Goal: Information Seeking & Learning: Learn about a topic

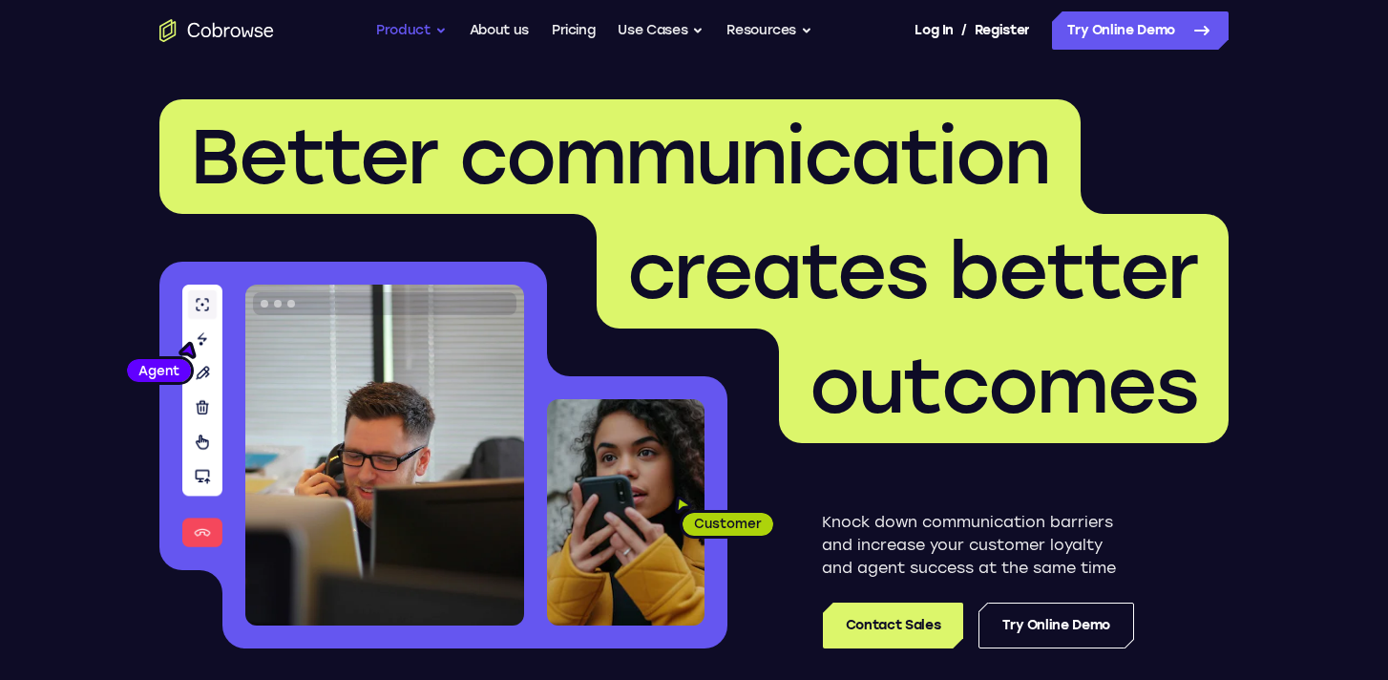
click at [413, 27] on button "Product" at bounding box center [411, 30] width 71 height 38
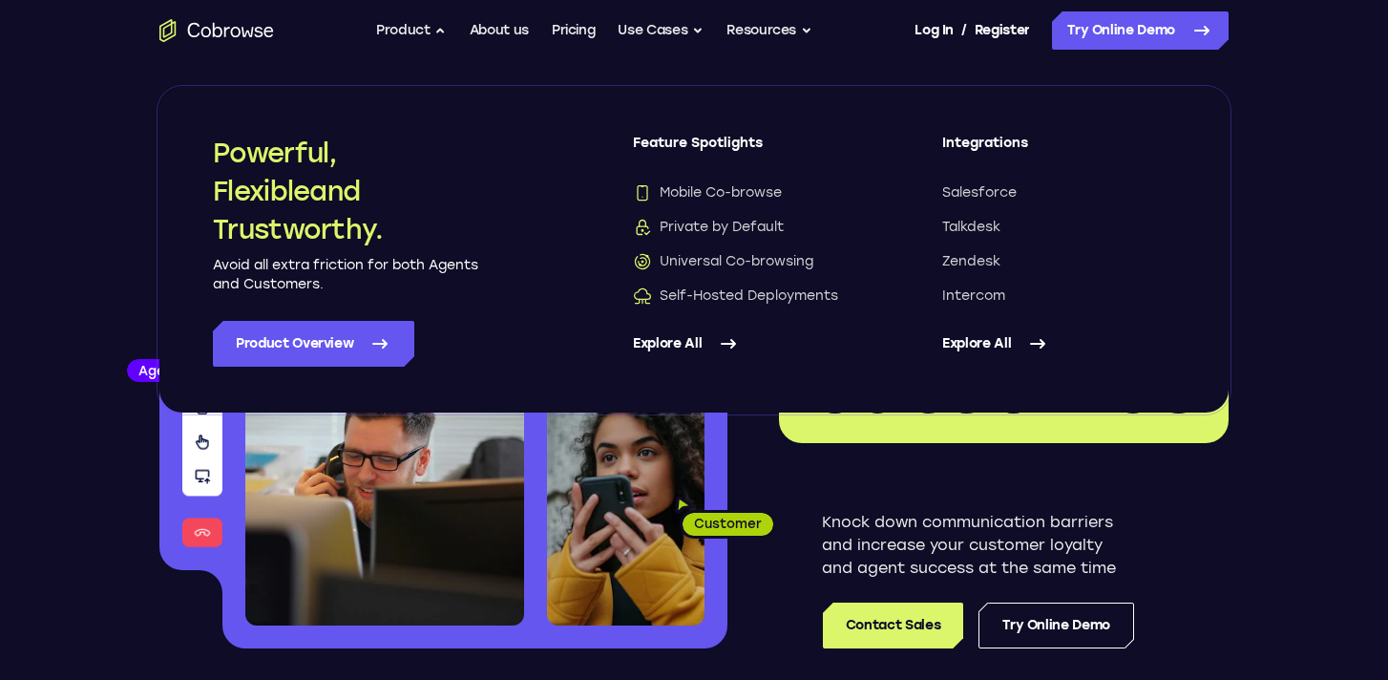
click at [758, 465] on div "Knock down communication barriers and increase your customer loyalty and agent …" at bounding box center [977, 545] width 501 height 205
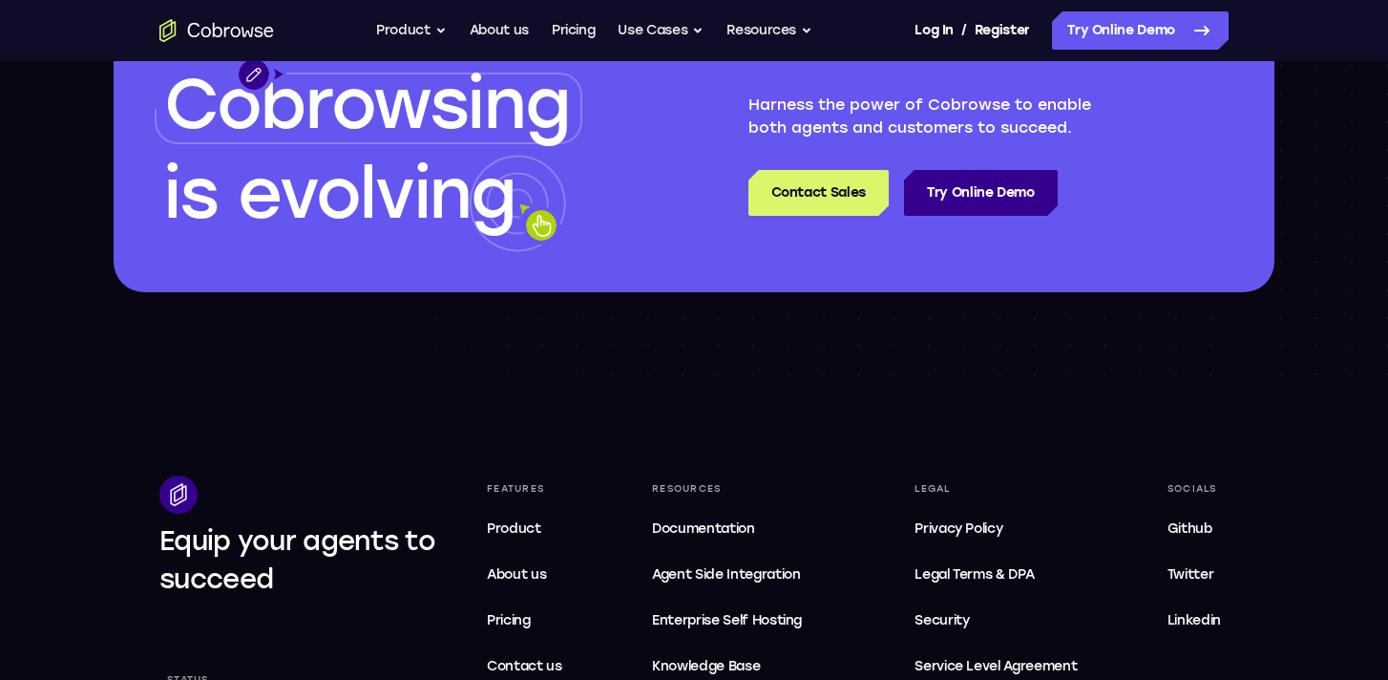
scroll to position [5507, 0]
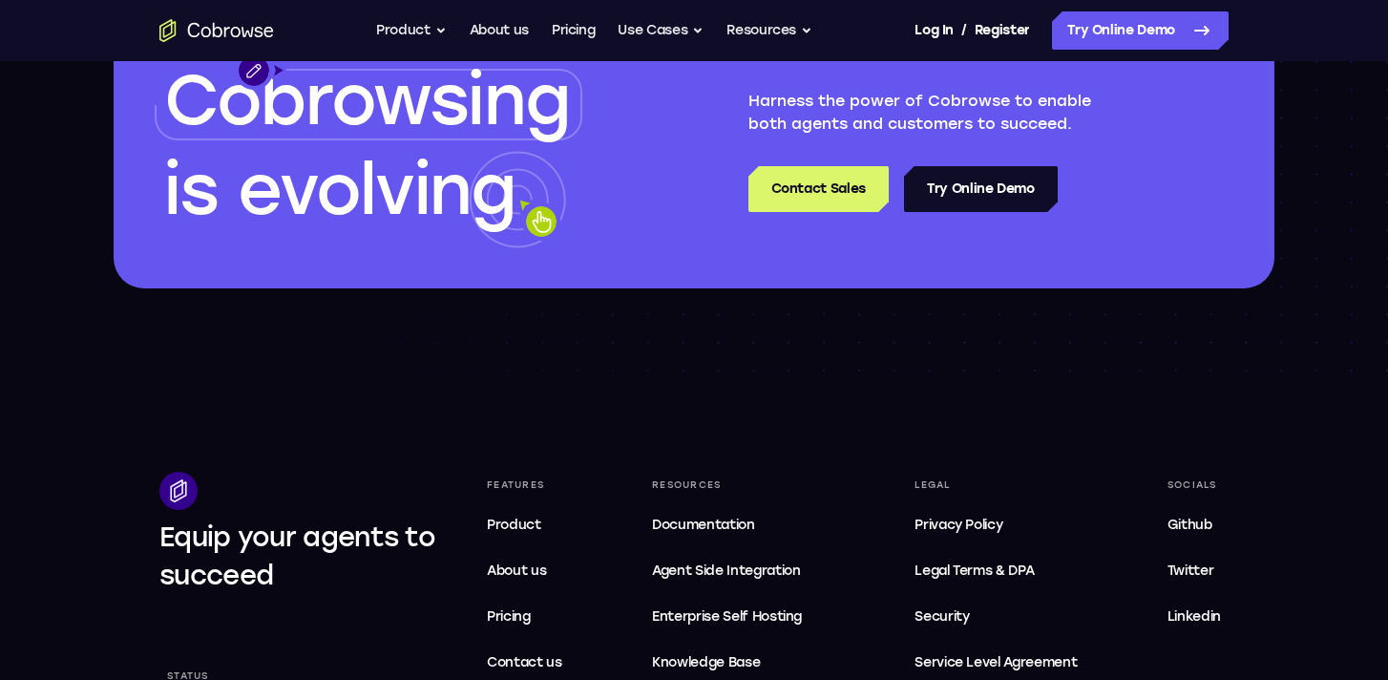
click at [1006, 189] on link "Try Online Demo" at bounding box center [981, 189] width 154 height 46
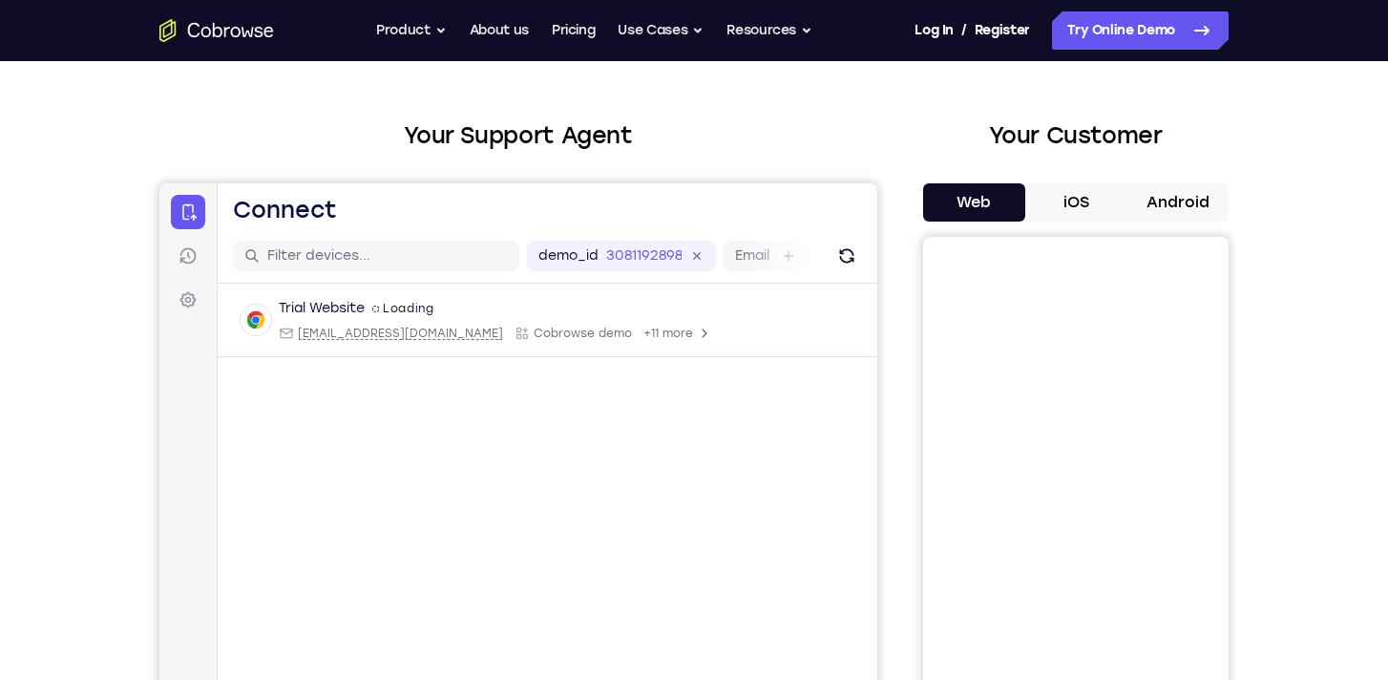
scroll to position [69, 0]
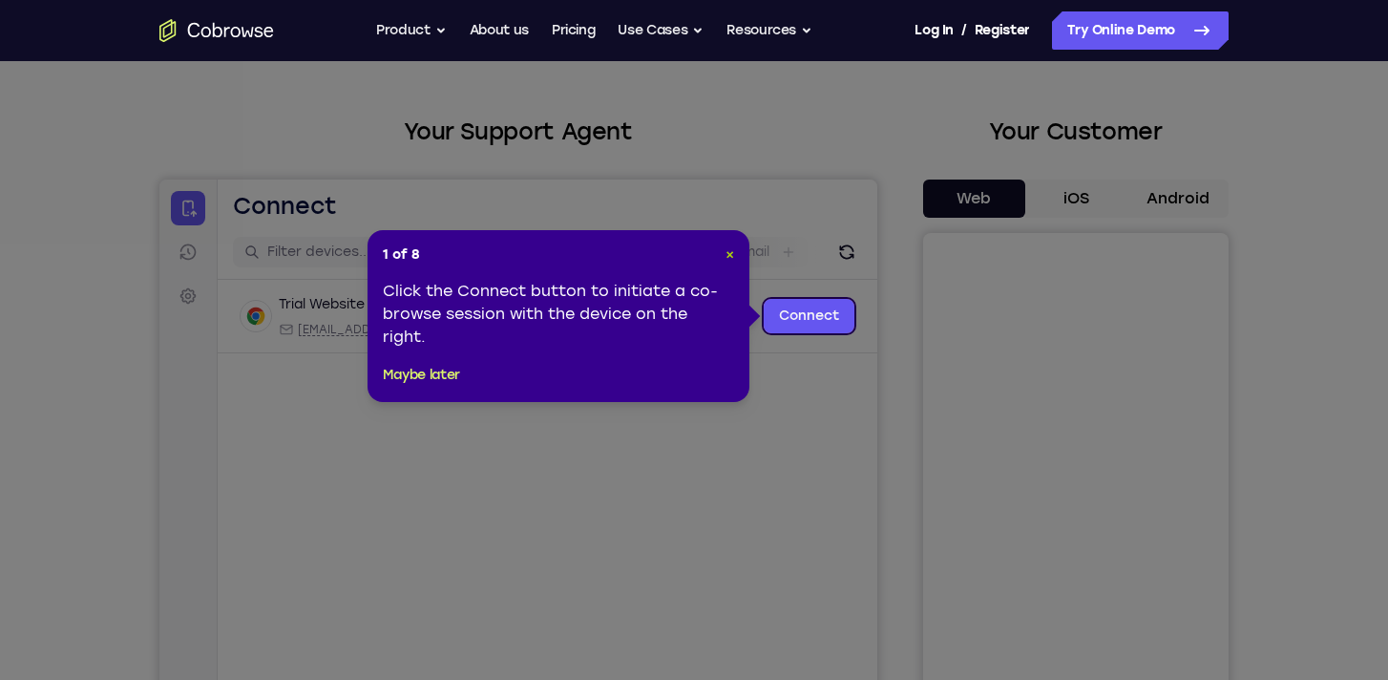
click at [730, 254] on span "×" at bounding box center [729, 254] width 9 height 16
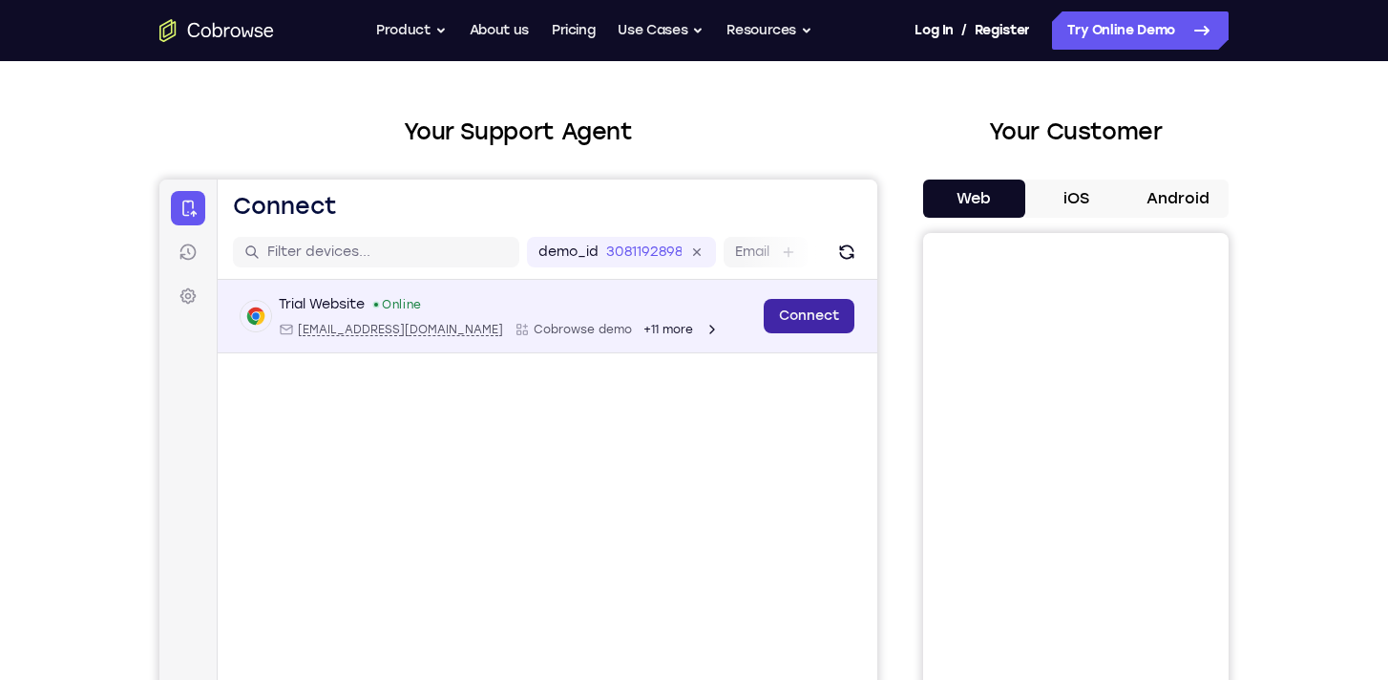
click at [804, 312] on link "Connect" at bounding box center [809, 316] width 91 height 34
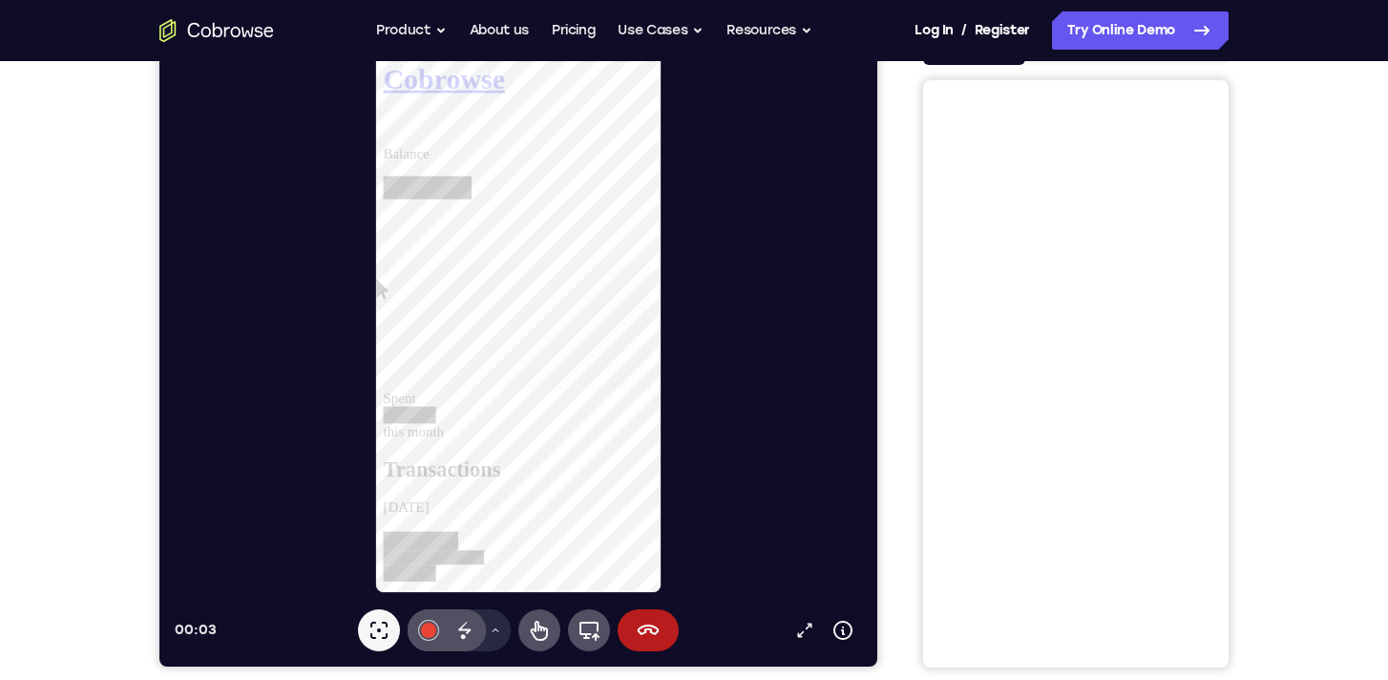
scroll to position [215, 0]
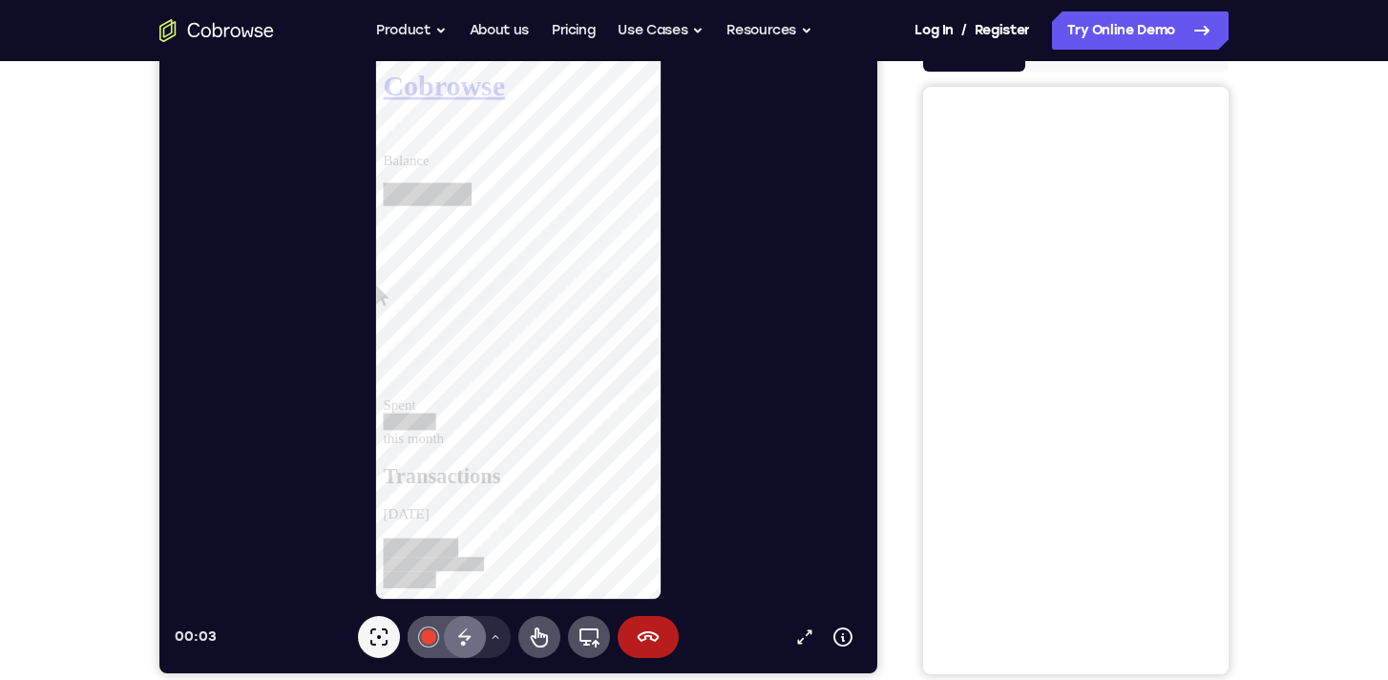
click at [461, 641] on icon at bounding box center [464, 636] width 23 height 23
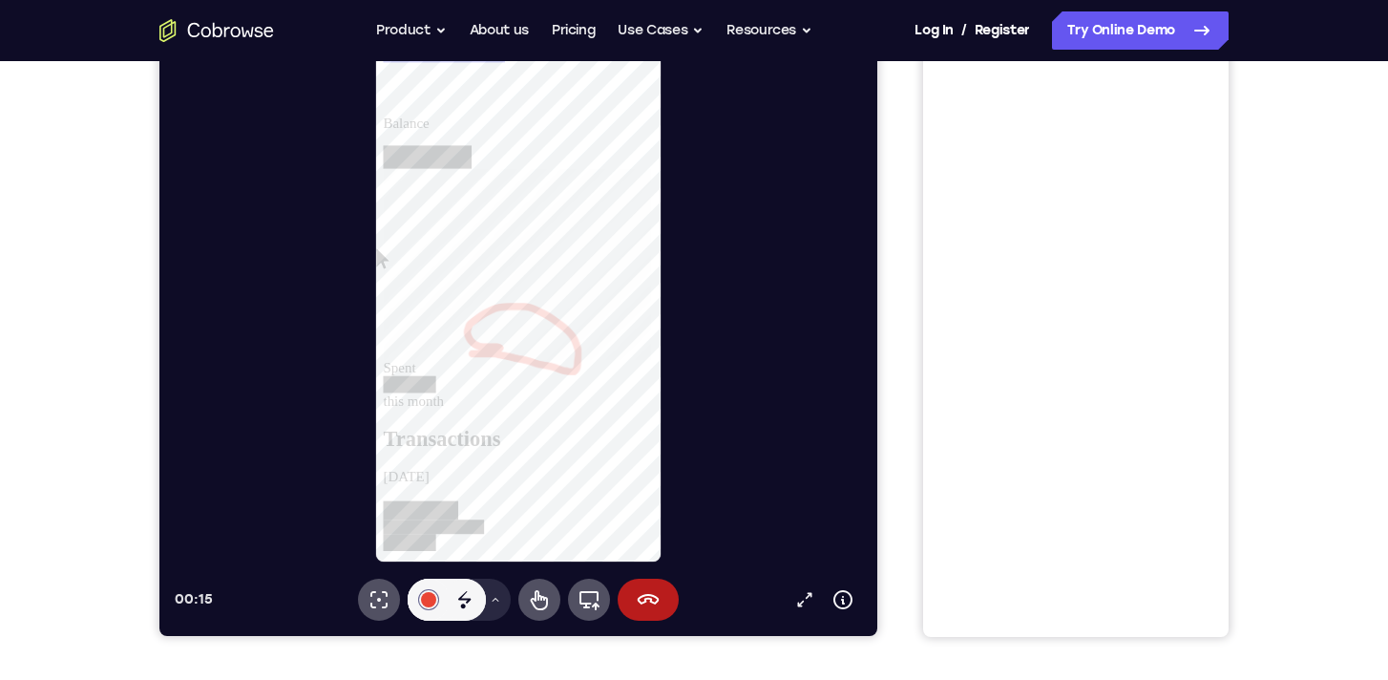
scroll to position [253, 0]
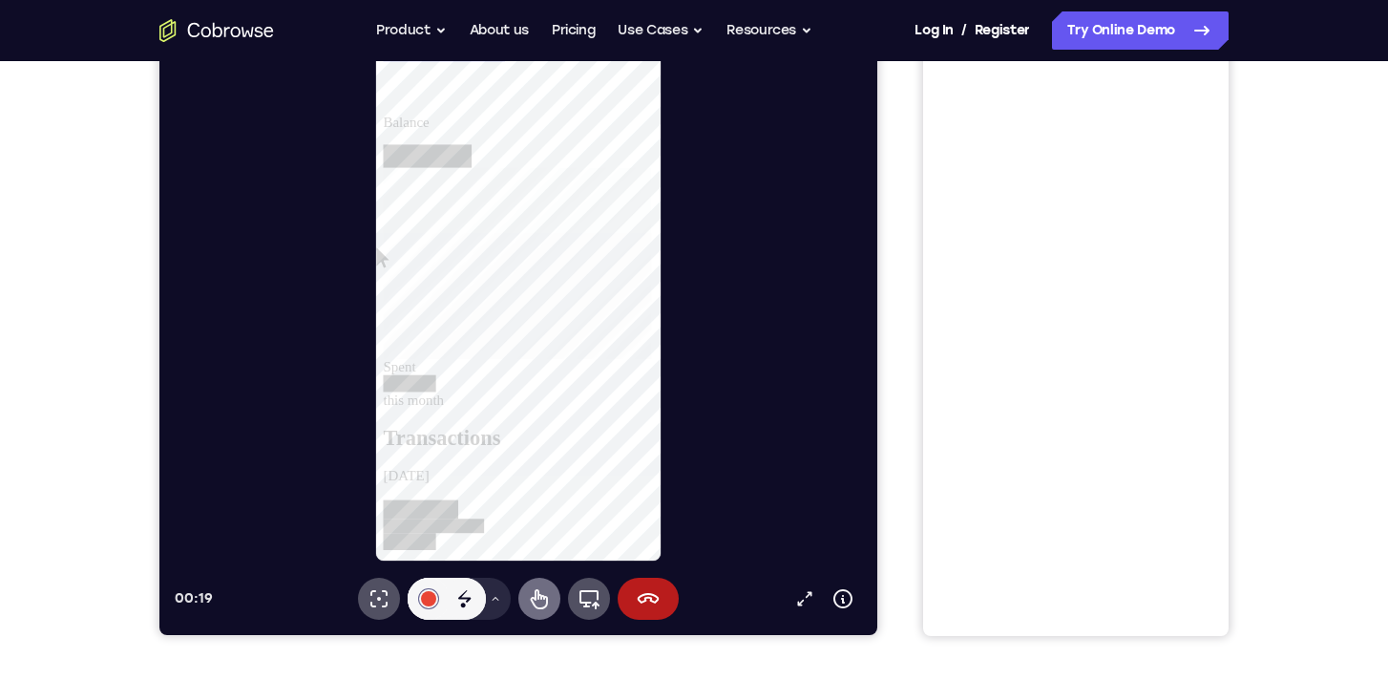
click at [543, 597] on icon at bounding box center [539, 599] width 17 height 20
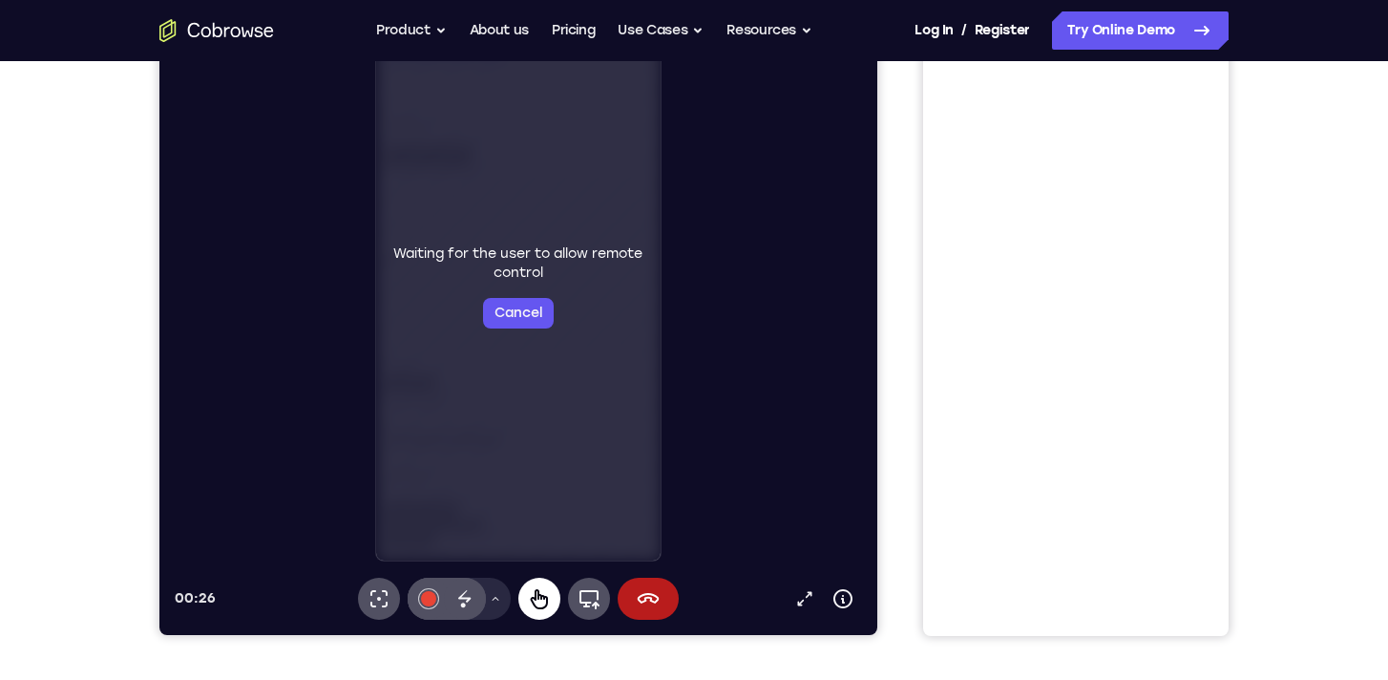
click at [535, 587] on icon at bounding box center [539, 598] width 23 height 23
click at [515, 320] on button "Cancel" at bounding box center [518, 313] width 71 height 31
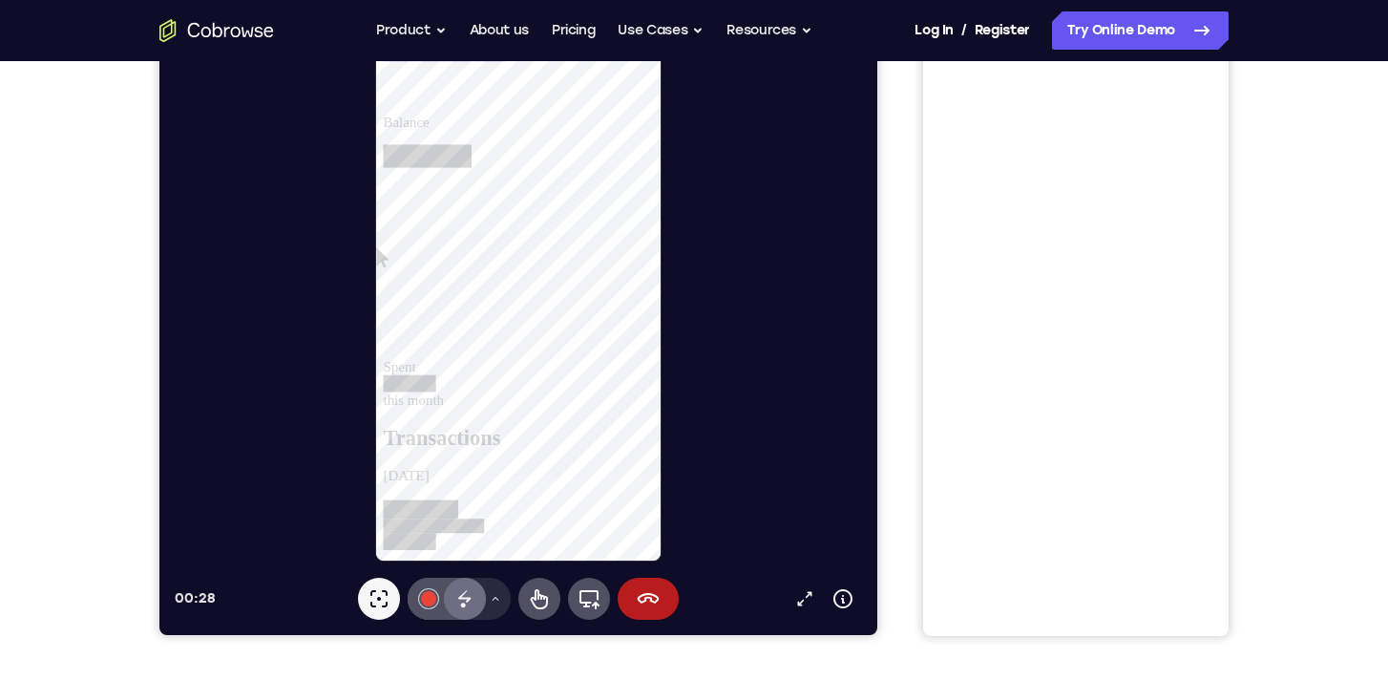
click at [474, 607] on icon at bounding box center [464, 598] width 23 height 23
click at [463, 594] on icon at bounding box center [464, 596] width 12 height 12
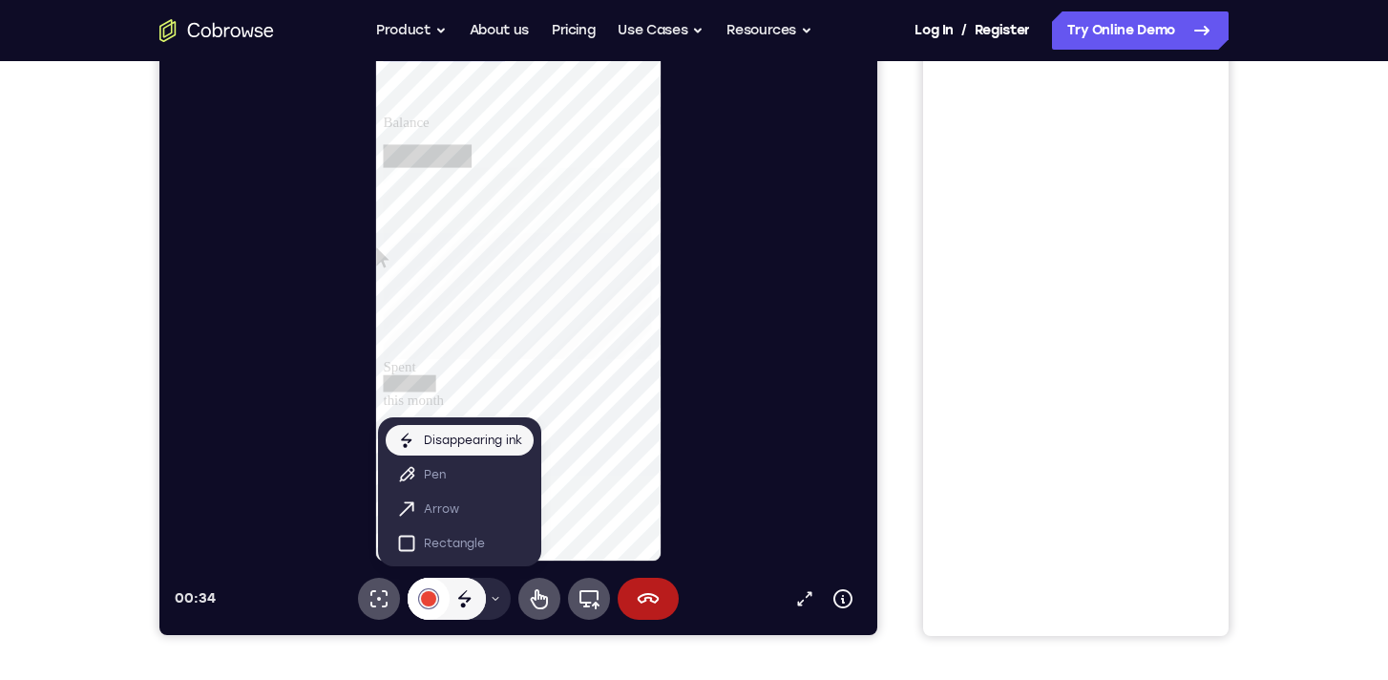
click at [440, 598] on button "#e94435" at bounding box center [429, 598] width 42 height 42
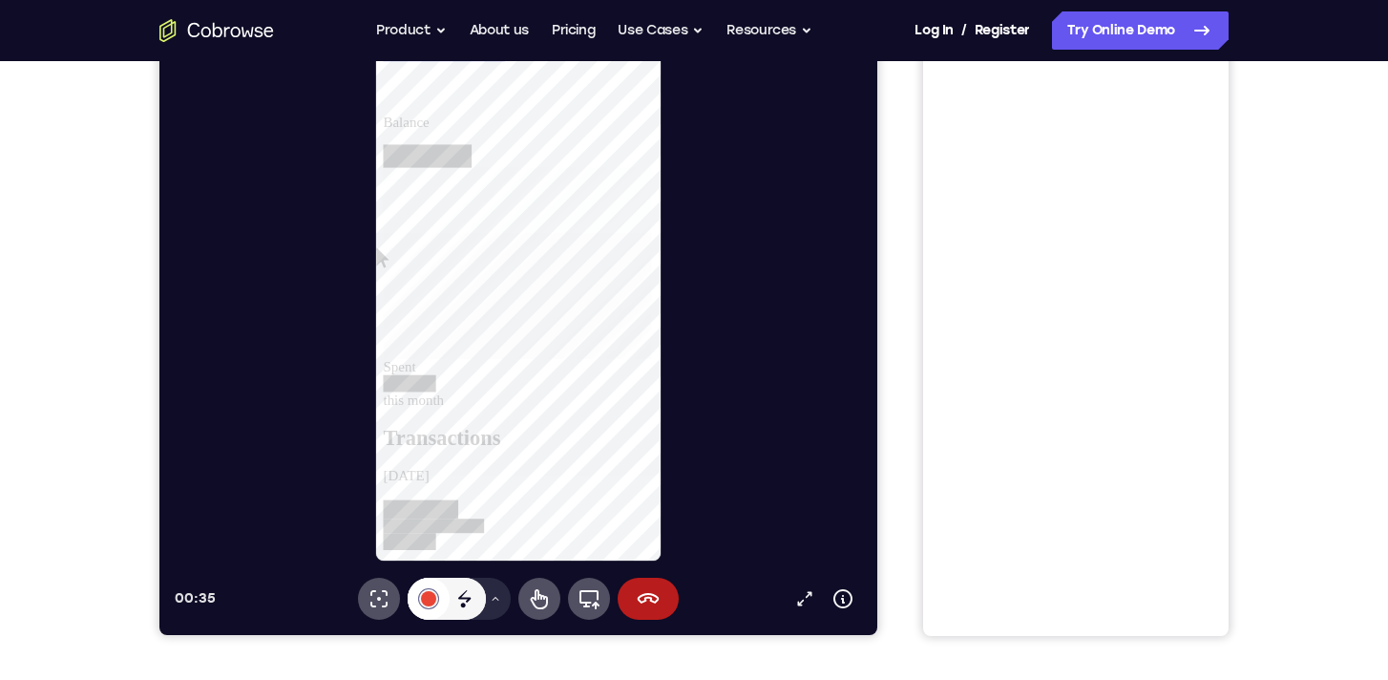
click at [439, 598] on button "#e94435" at bounding box center [429, 598] width 42 height 42
click at [492, 595] on icon at bounding box center [495, 598] width 11 height 11
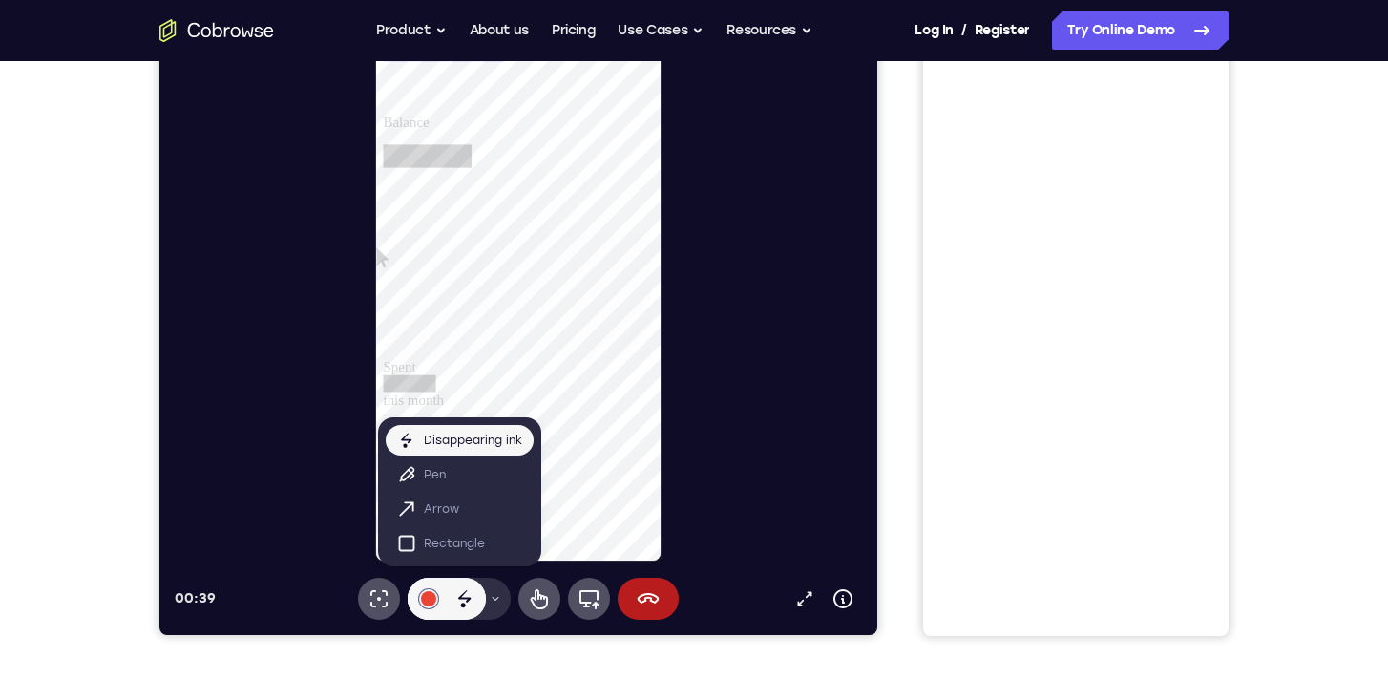
click at [492, 595] on icon at bounding box center [495, 598] width 11 height 11
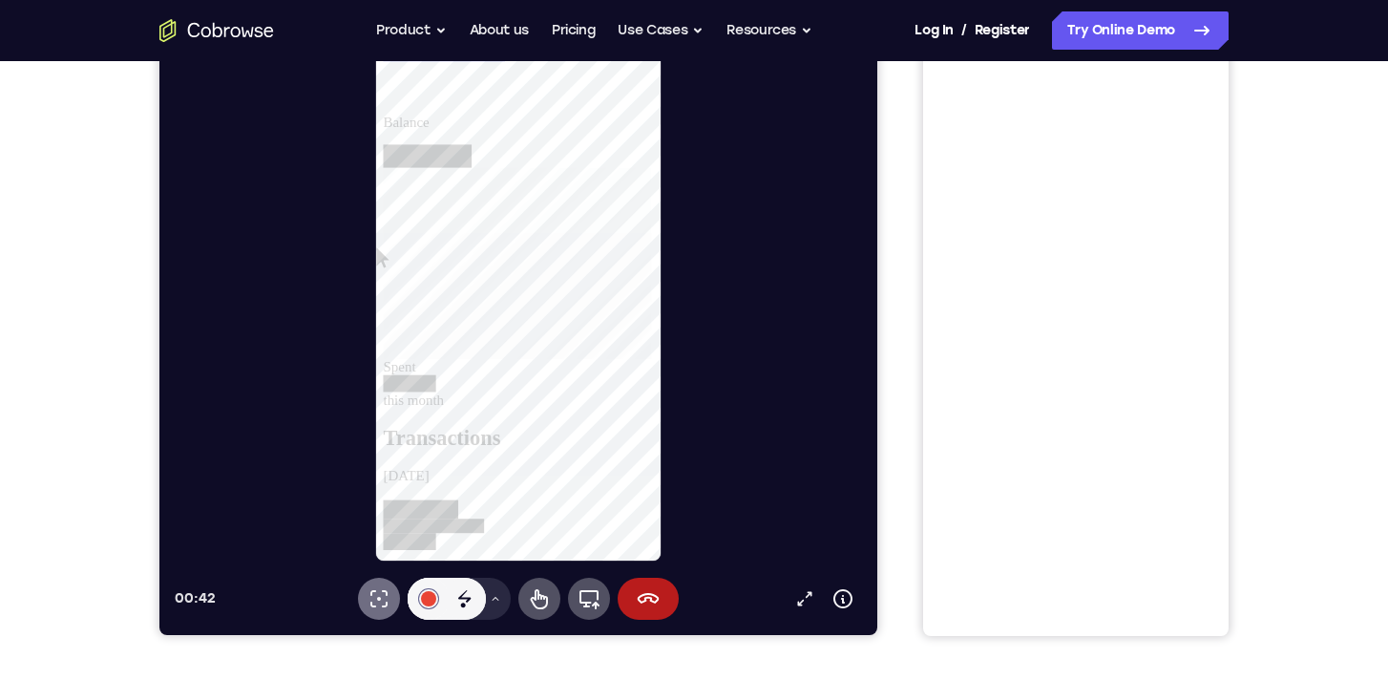
click at [390, 595] on button "Laser pointer" at bounding box center [379, 598] width 42 height 42
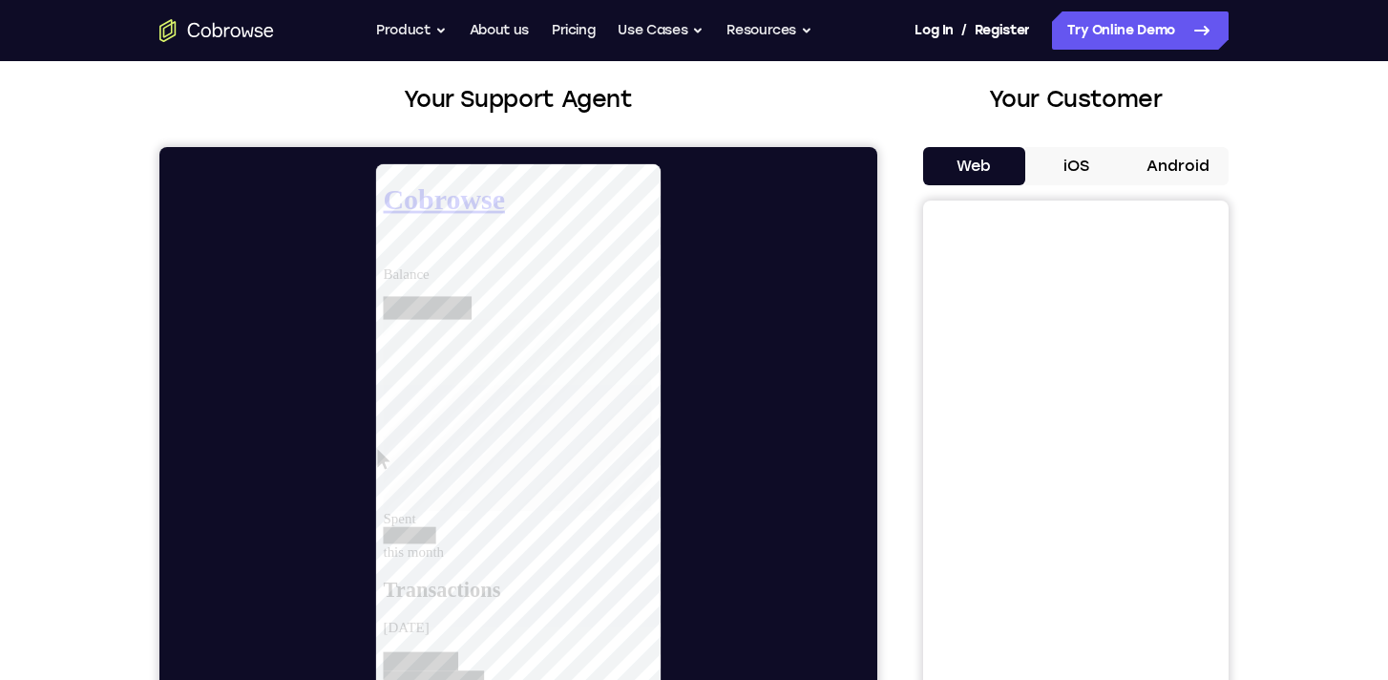
scroll to position [0, 0]
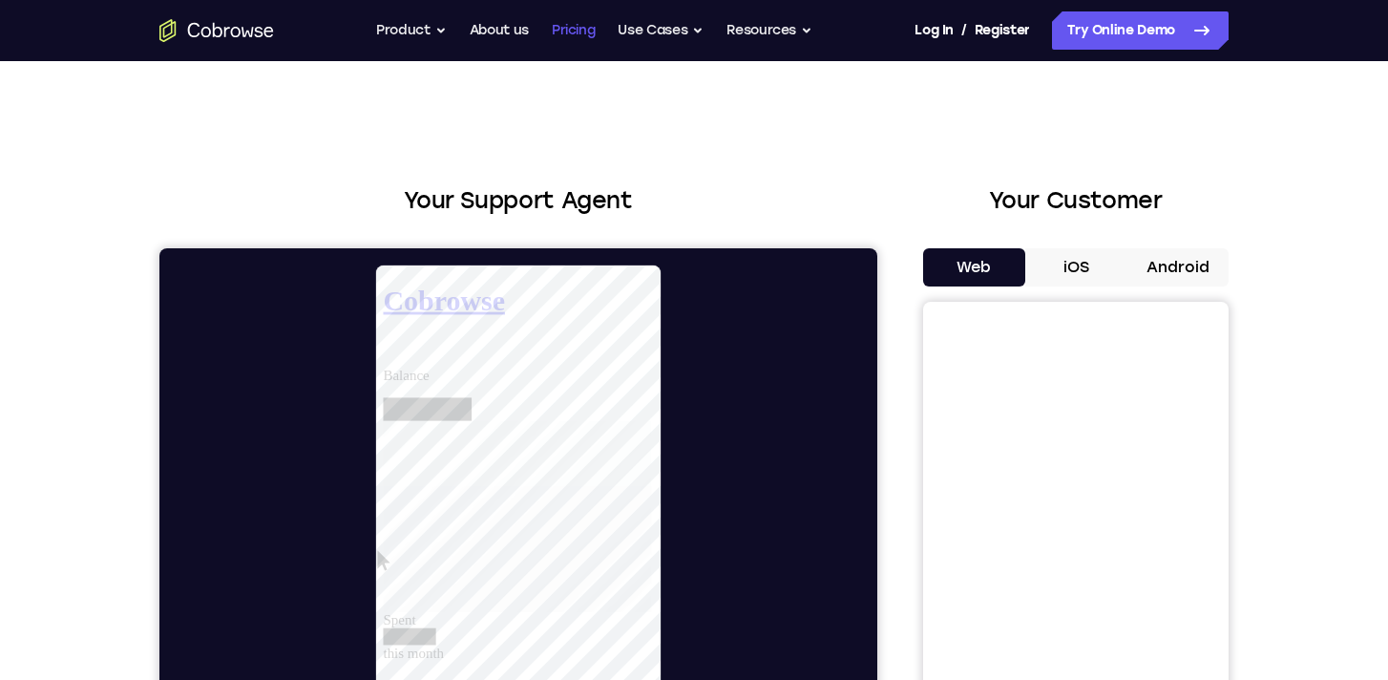
click at [579, 34] on link "Pricing" at bounding box center [574, 30] width 44 height 38
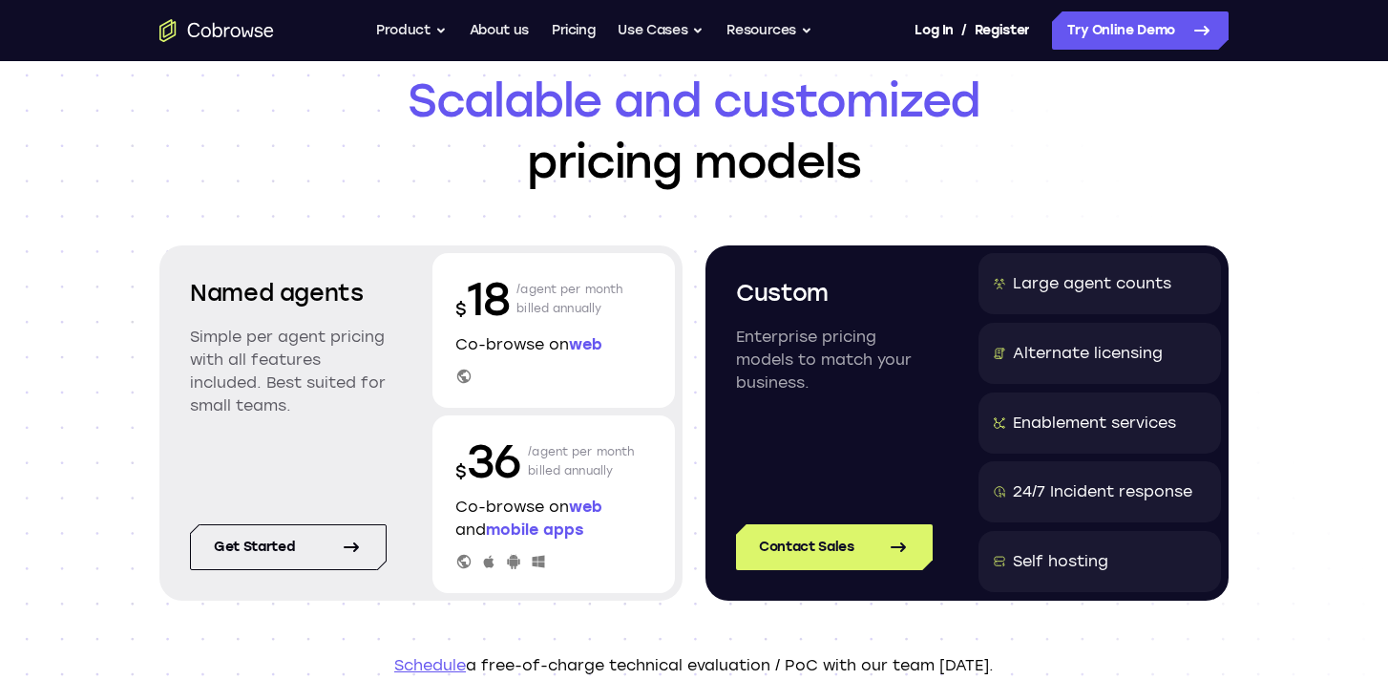
scroll to position [6, 0]
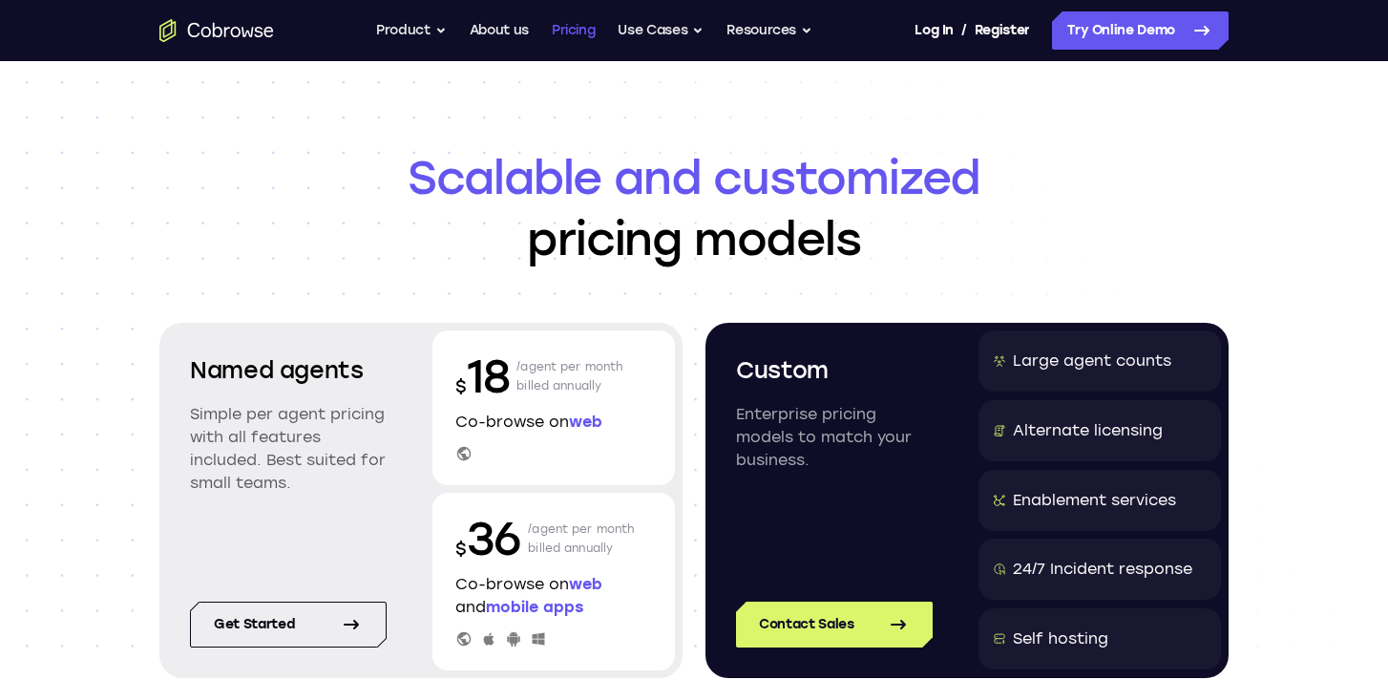
click at [576, 31] on link "Pricing" at bounding box center [574, 30] width 44 height 38
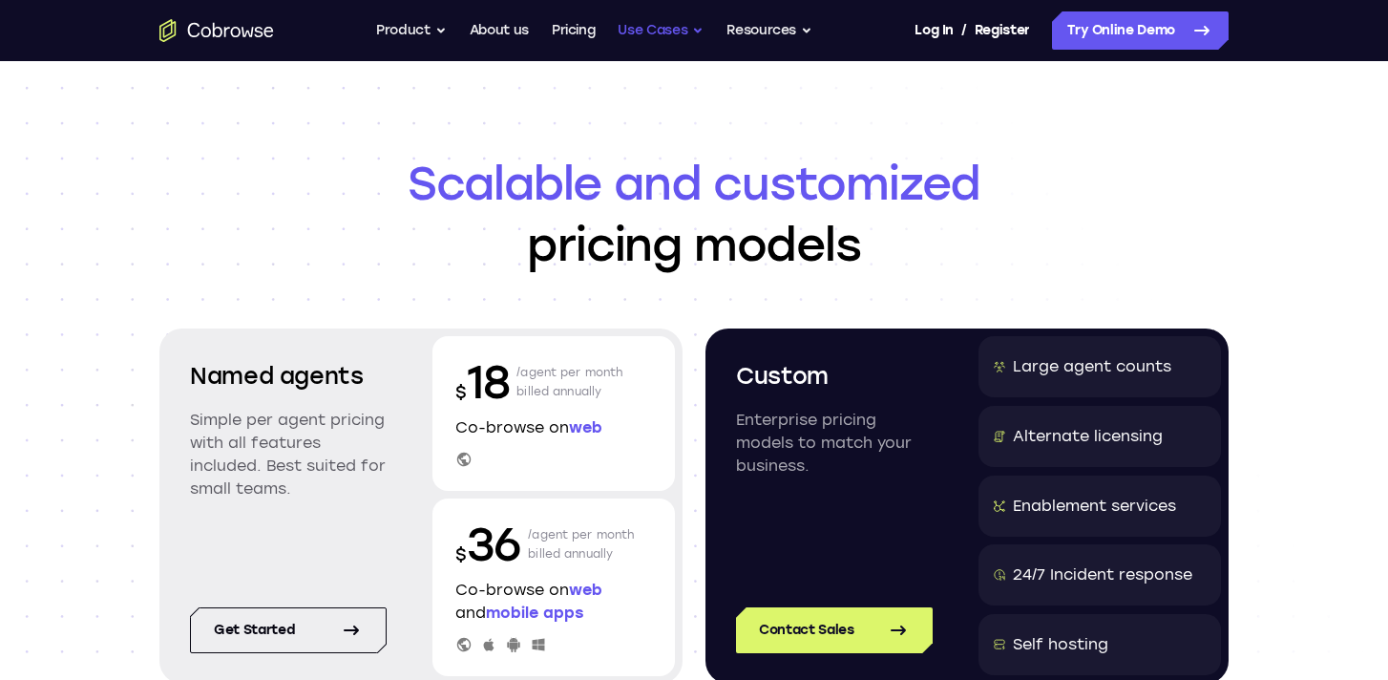
click at [638, 31] on button "Use Cases" at bounding box center [661, 30] width 86 height 38
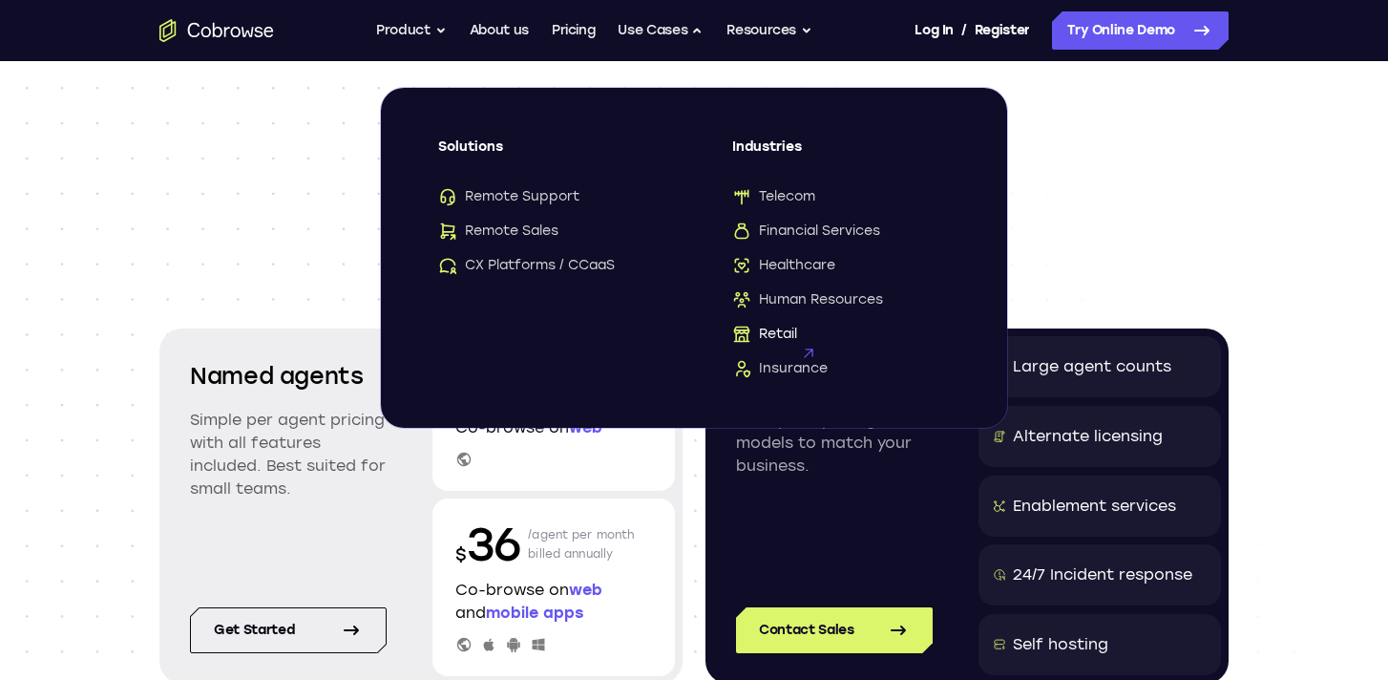
click at [785, 329] on span "Retail" at bounding box center [764, 334] width 65 height 19
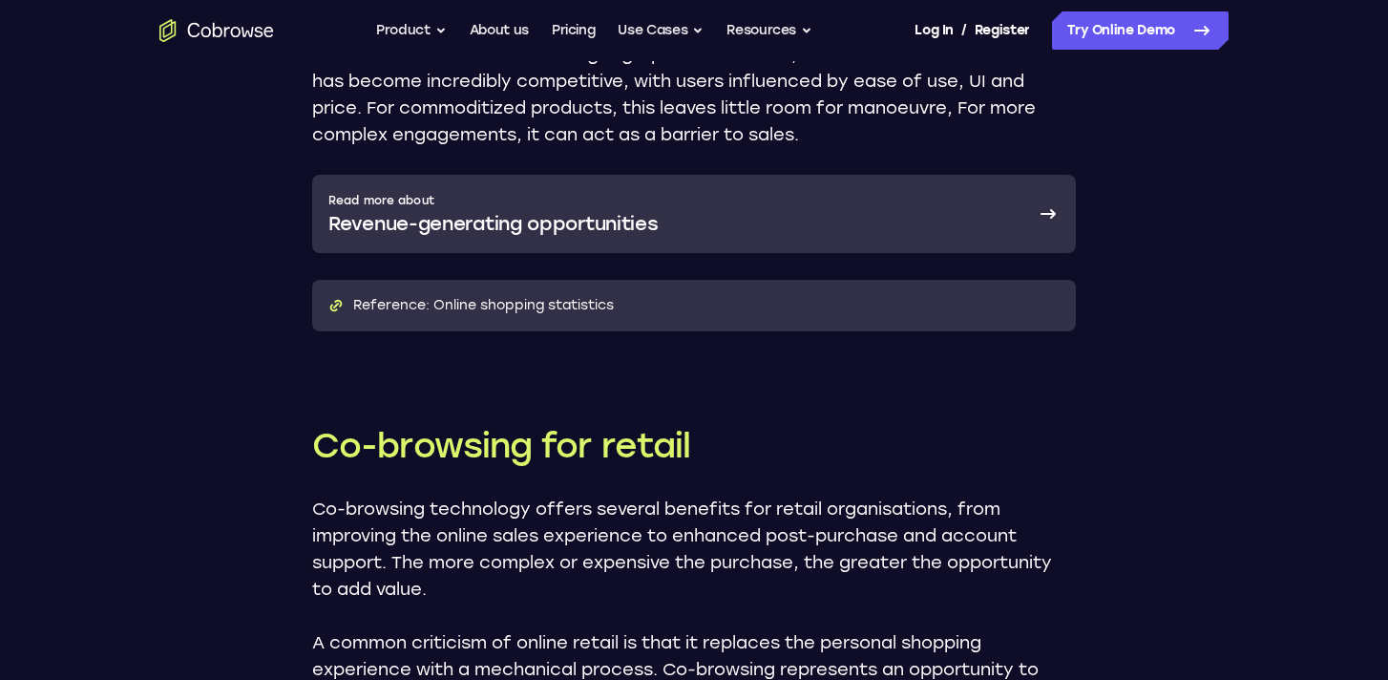
scroll to position [1775, 0]
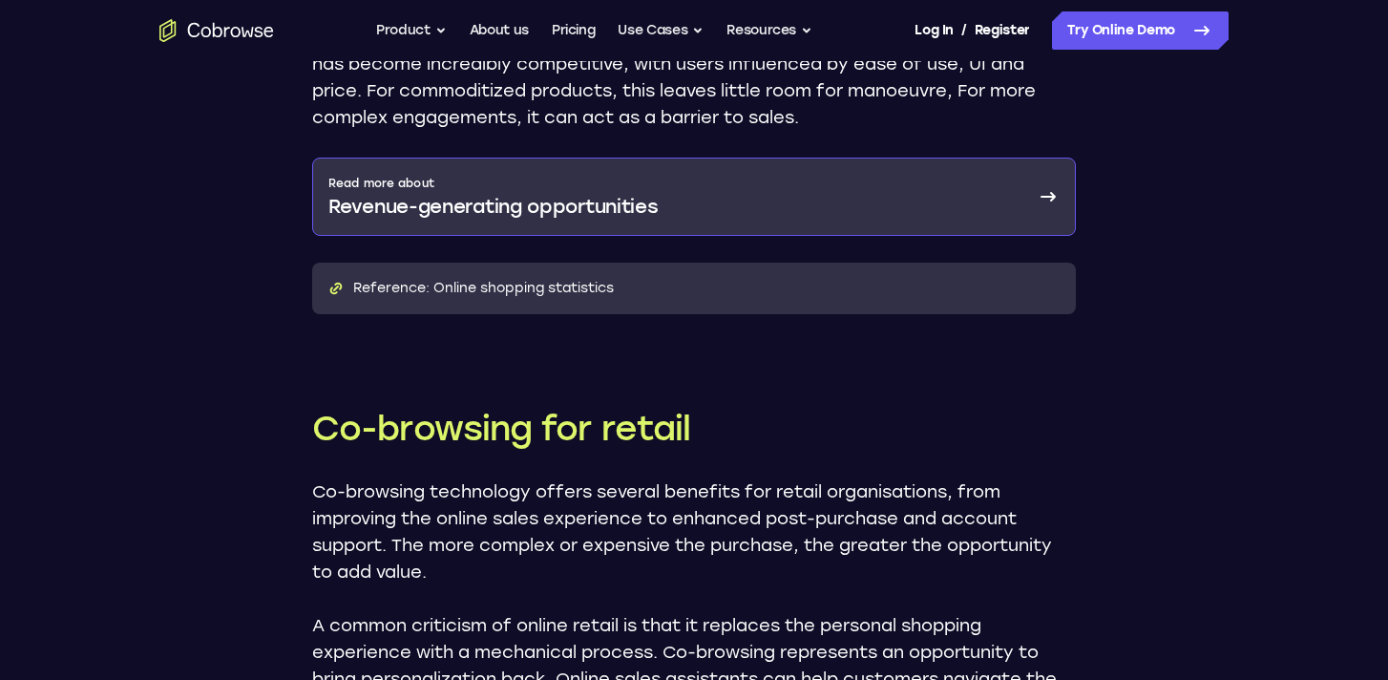
click at [775, 195] on link "Read more about Revenue-generating opportunities" at bounding box center [694, 196] width 764 height 78
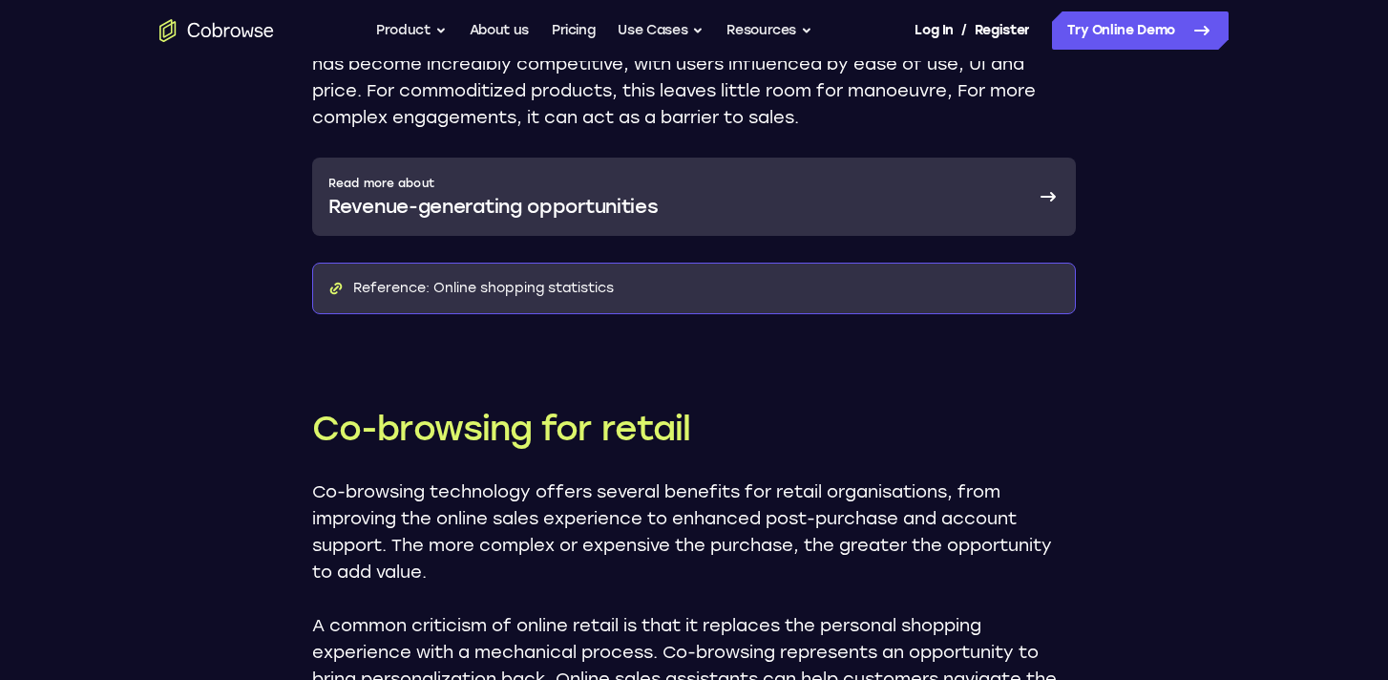
click at [743, 291] on link "Reference: Online shopping statistics" at bounding box center [693, 288] width 731 height 19
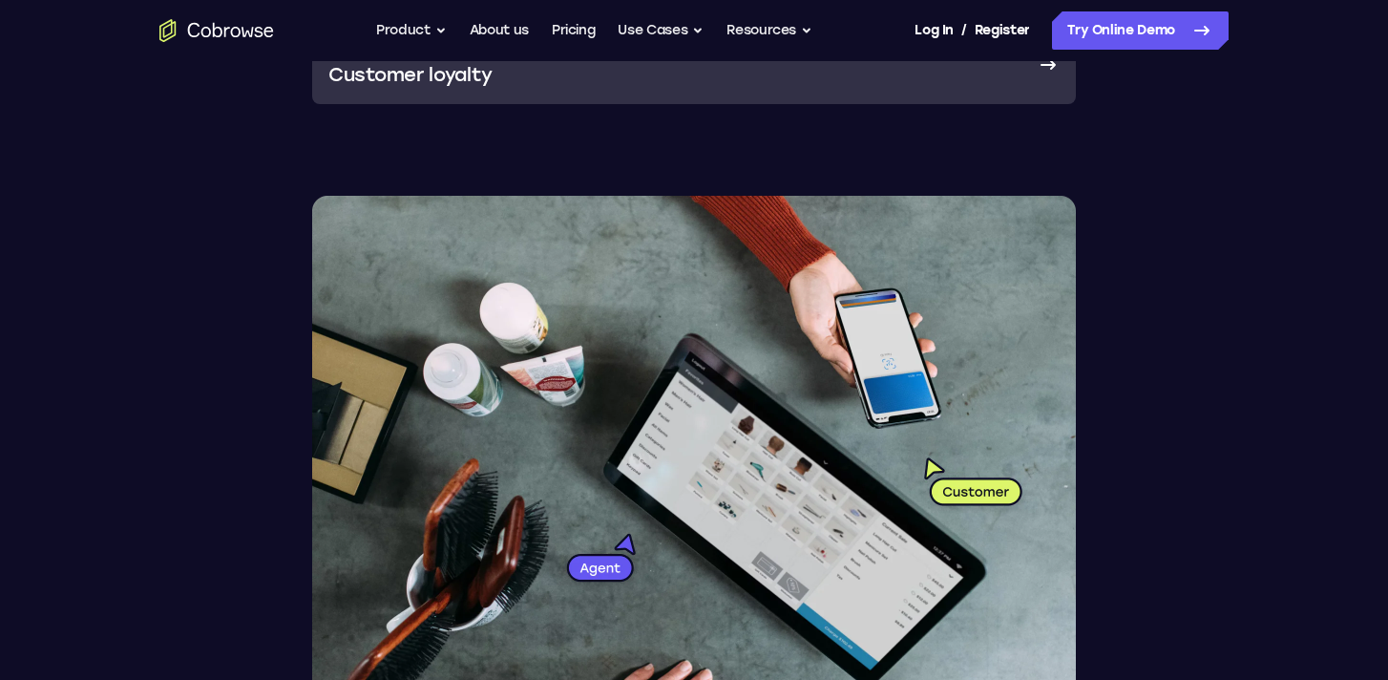
scroll to position [3030, 0]
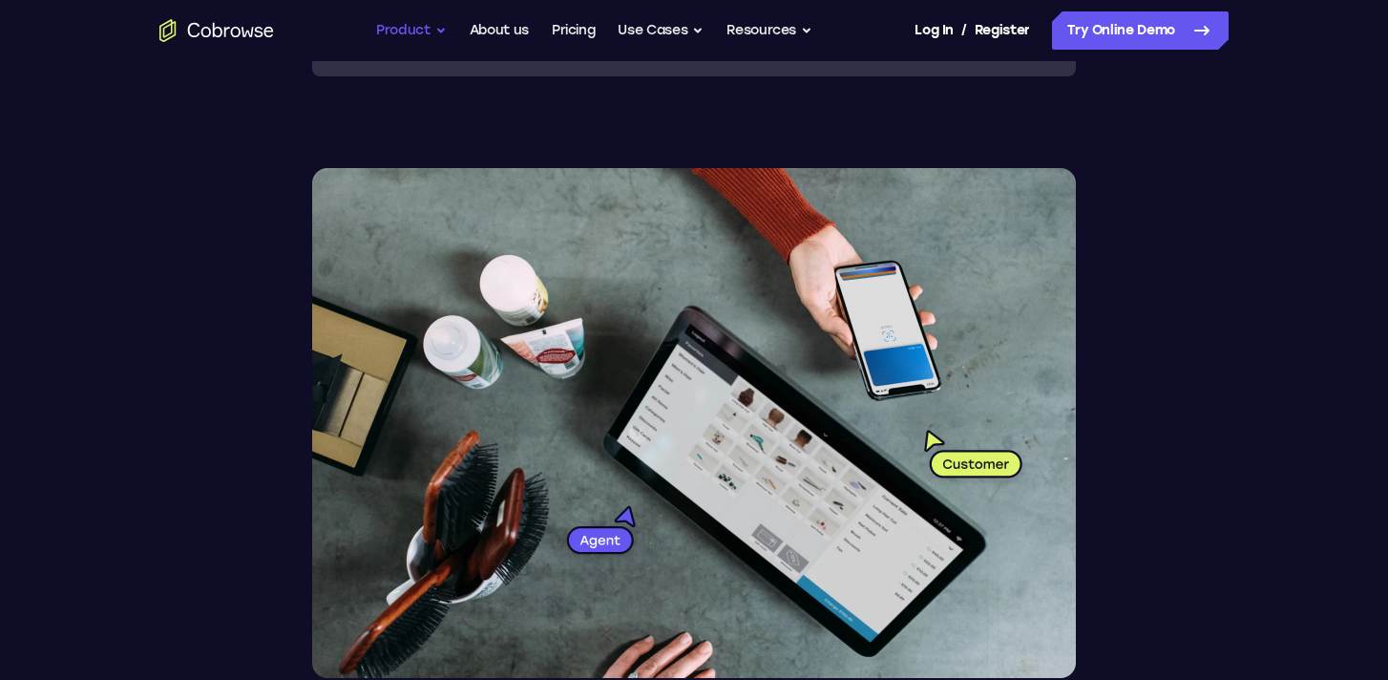
click at [418, 31] on button "Product" at bounding box center [411, 30] width 71 height 38
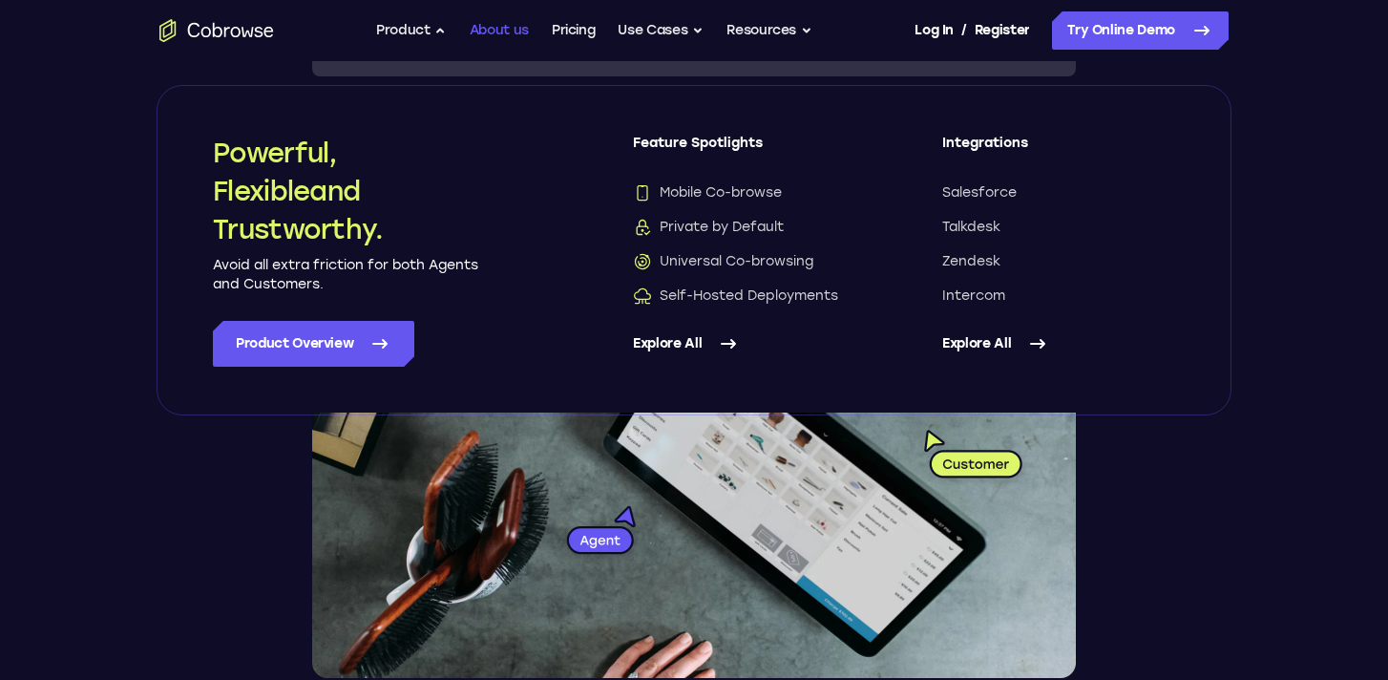
click at [516, 32] on link "About us" at bounding box center [499, 30] width 59 height 38
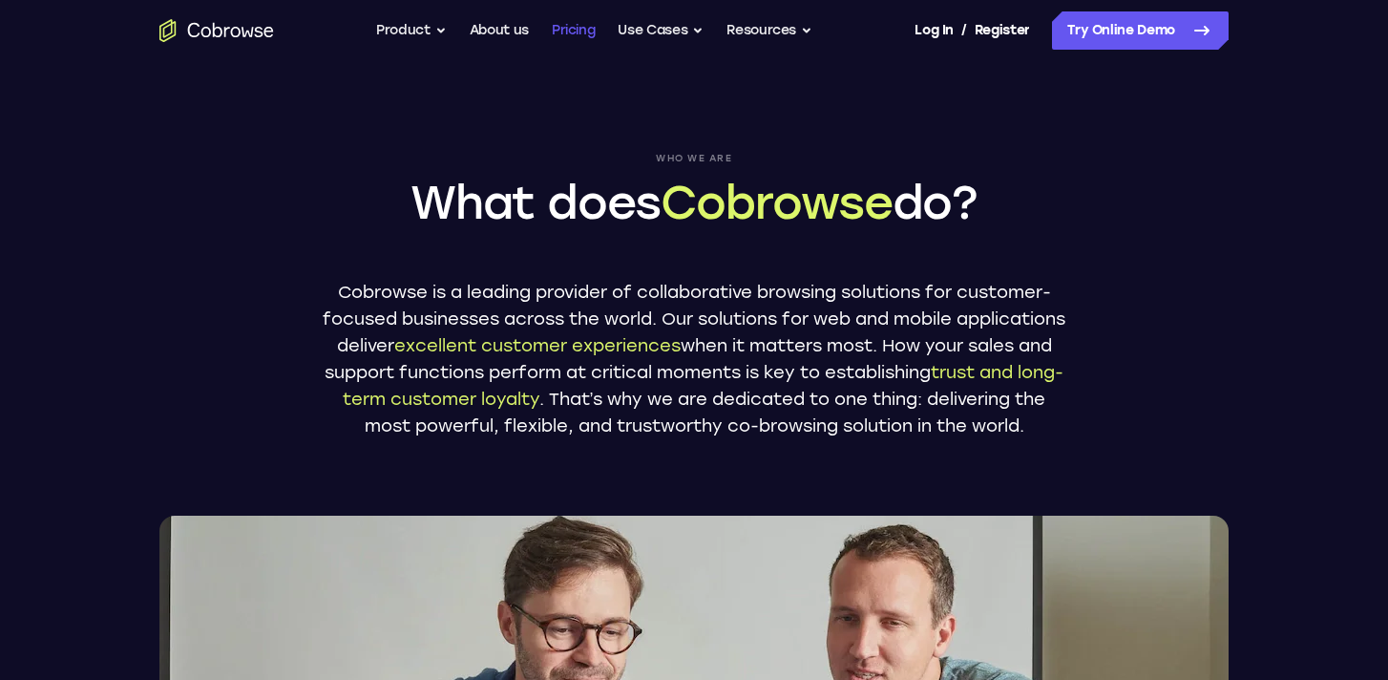
click at [583, 31] on link "Pricing" at bounding box center [574, 30] width 44 height 38
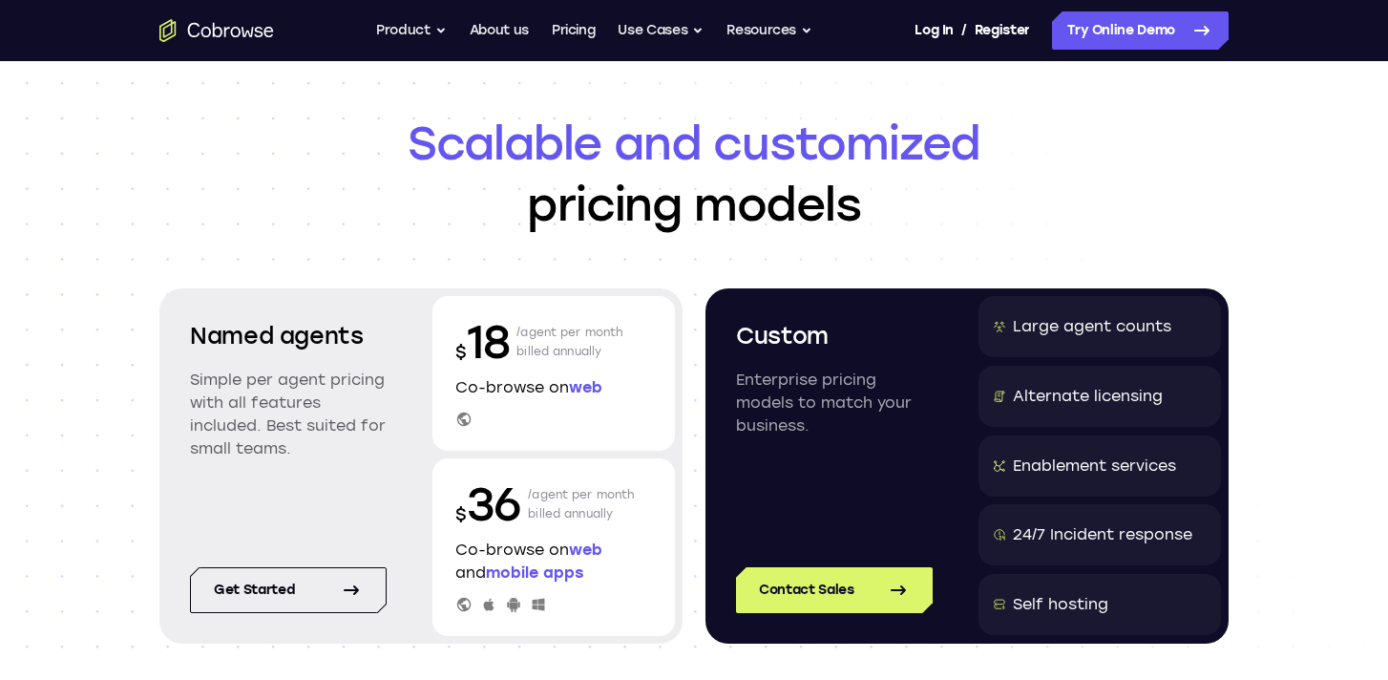
scroll to position [56, 0]
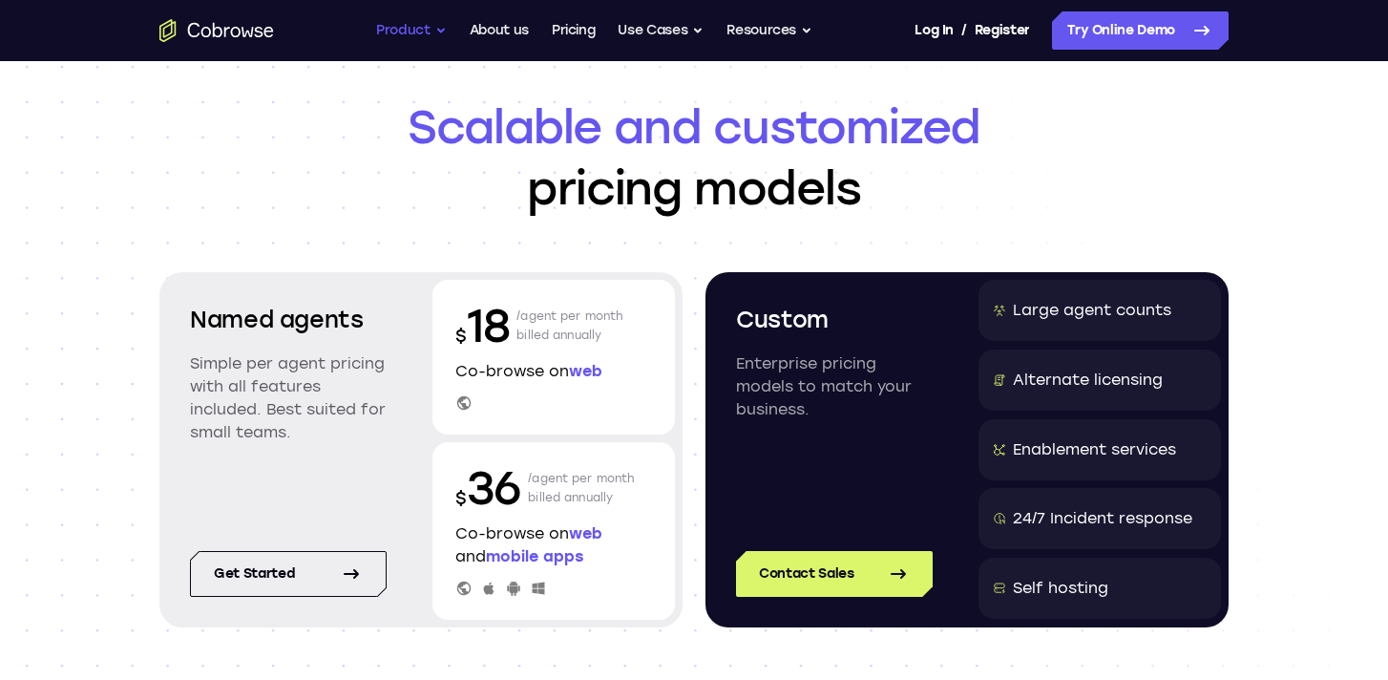
click at [414, 30] on button "Product" at bounding box center [411, 30] width 71 height 38
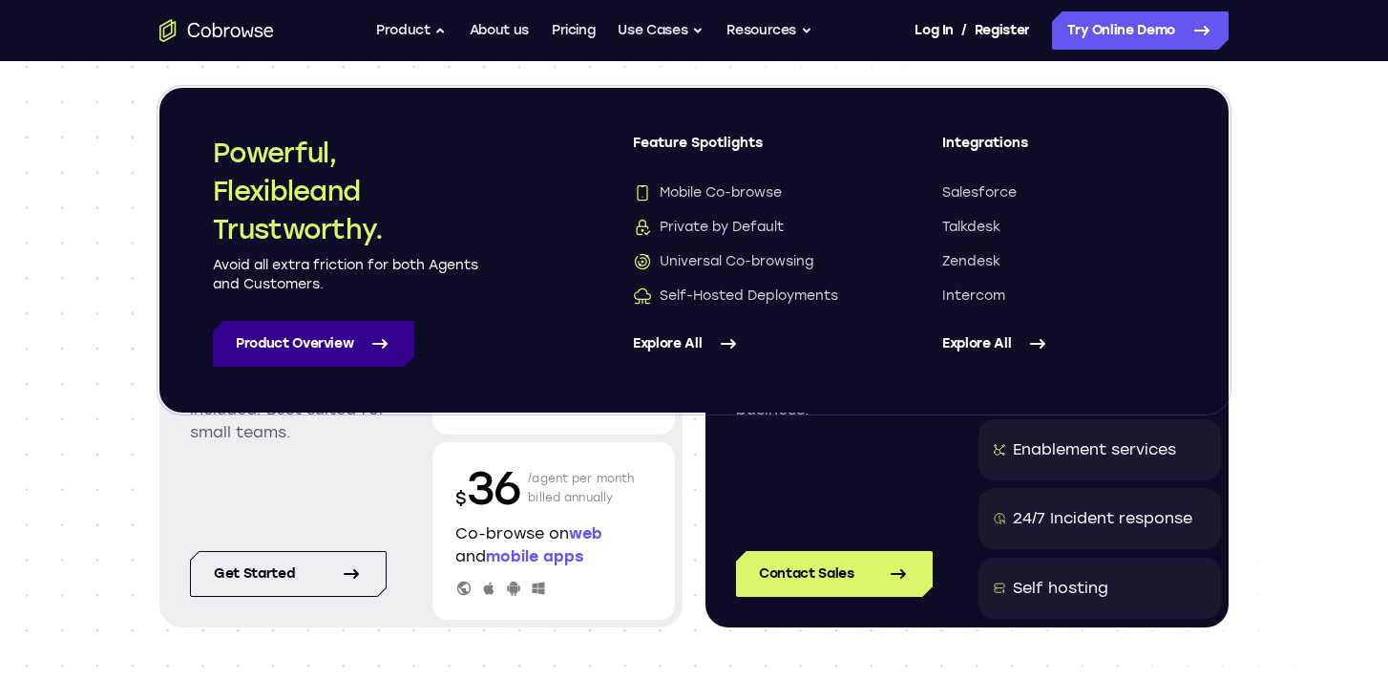
click at [369, 345] on icon at bounding box center [379, 343] width 23 height 23
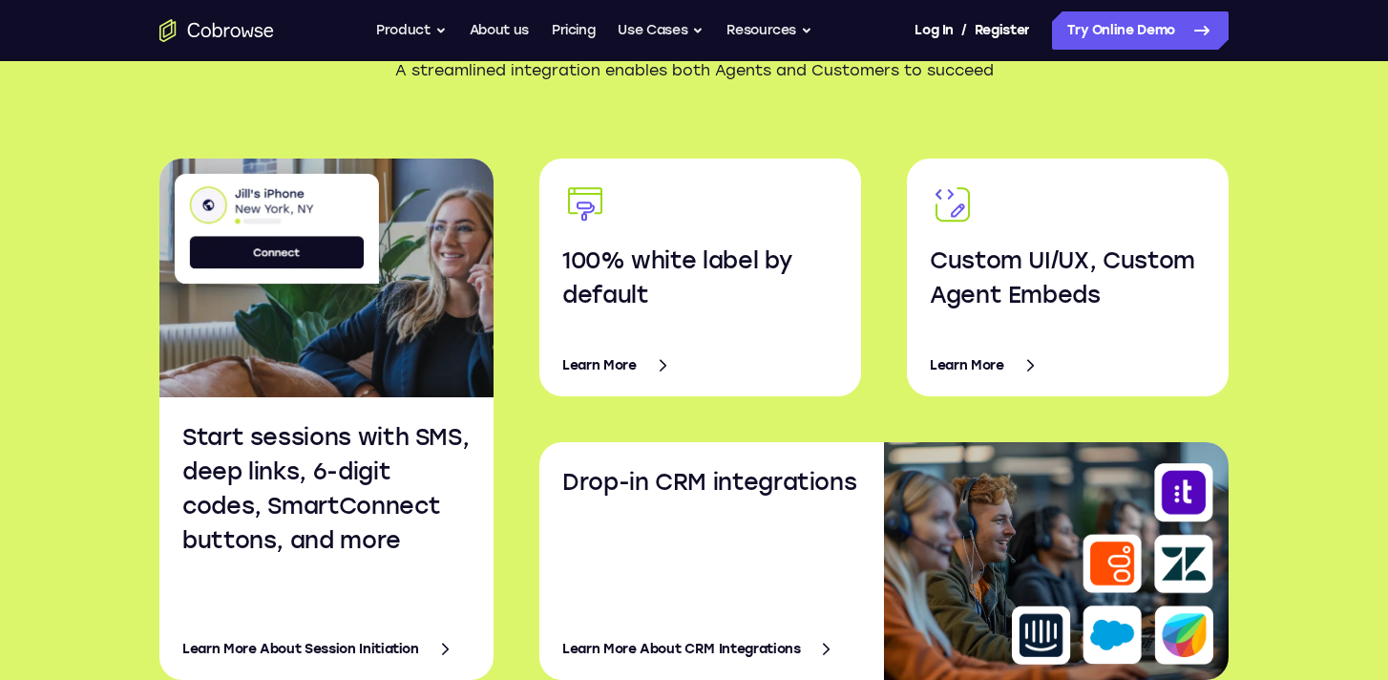
scroll to position [3083, 0]
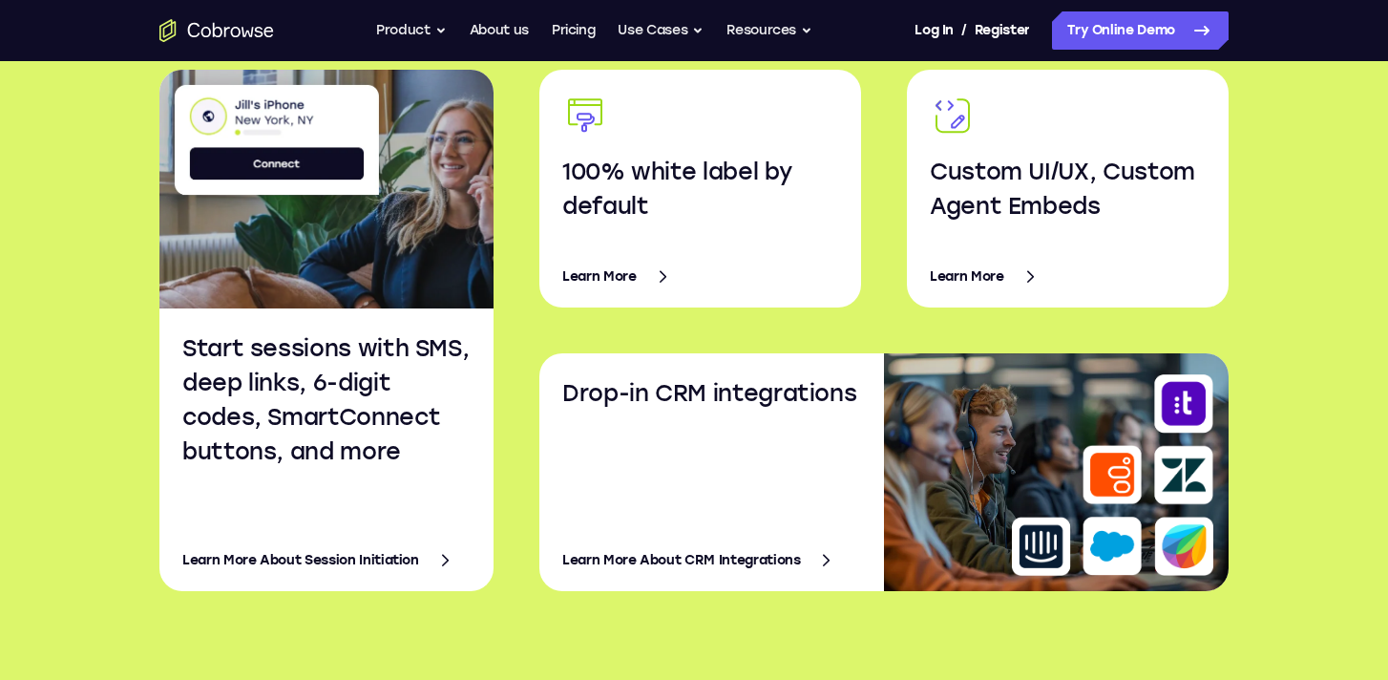
click at [382, 555] on link "Learn More About Session Initiation" at bounding box center [326, 560] width 288 height 46
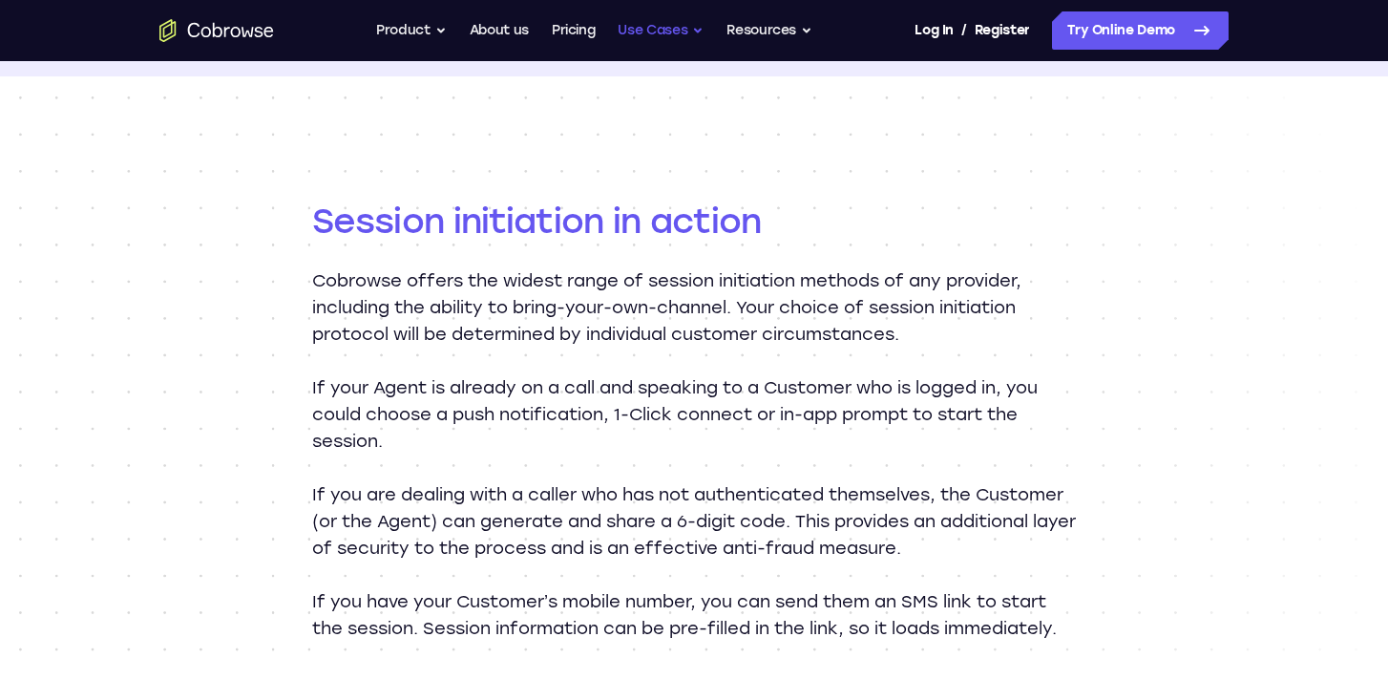
scroll to position [1532, 0]
